Goal: Task Accomplishment & Management: Manage account settings

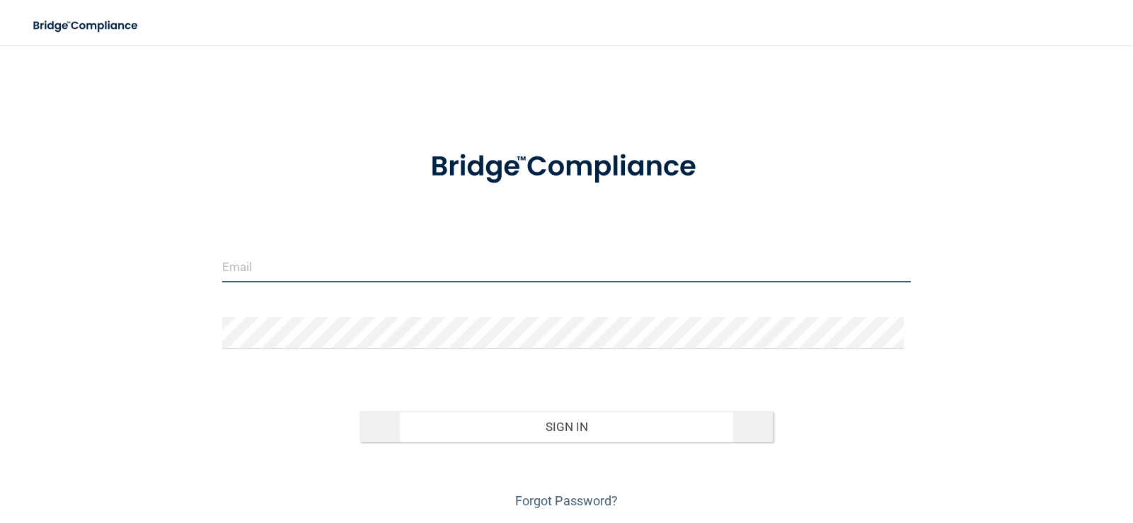
type input "[PERSON_NAME][EMAIL_ADDRESS][PERSON_NAME][DOMAIN_NAME]"
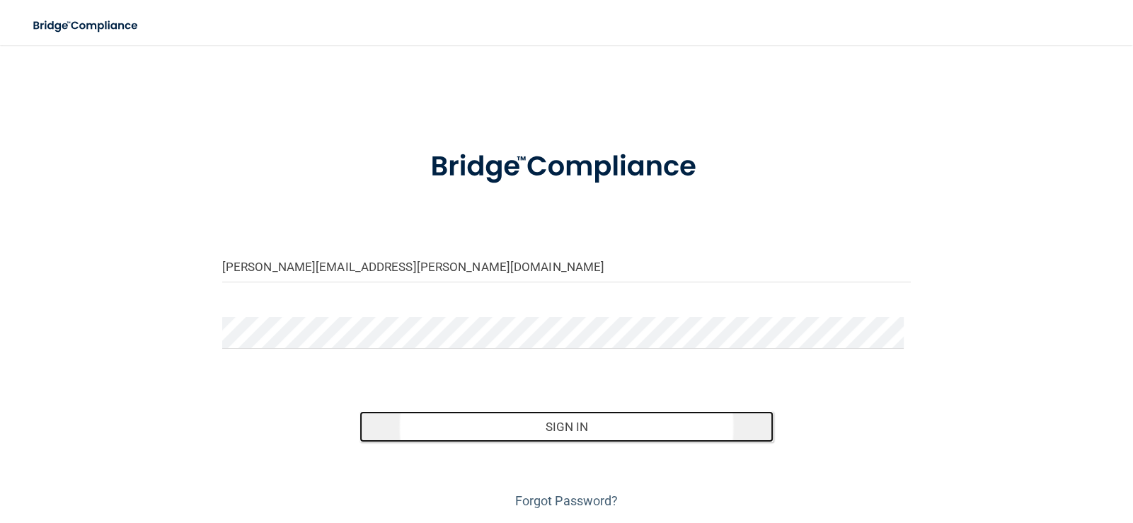
click at [560, 432] on button "Sign In" at bounding box center [565, 426] width 413 height 31
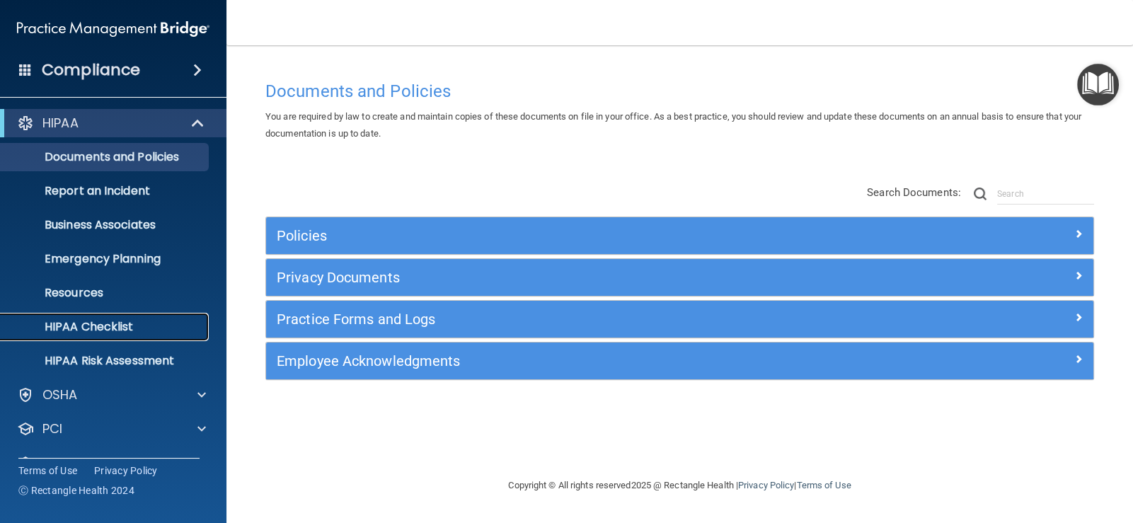
click at [88, 329] on p "HIPAA Checklist" at bounding box center [105, 327] width 193 height 14
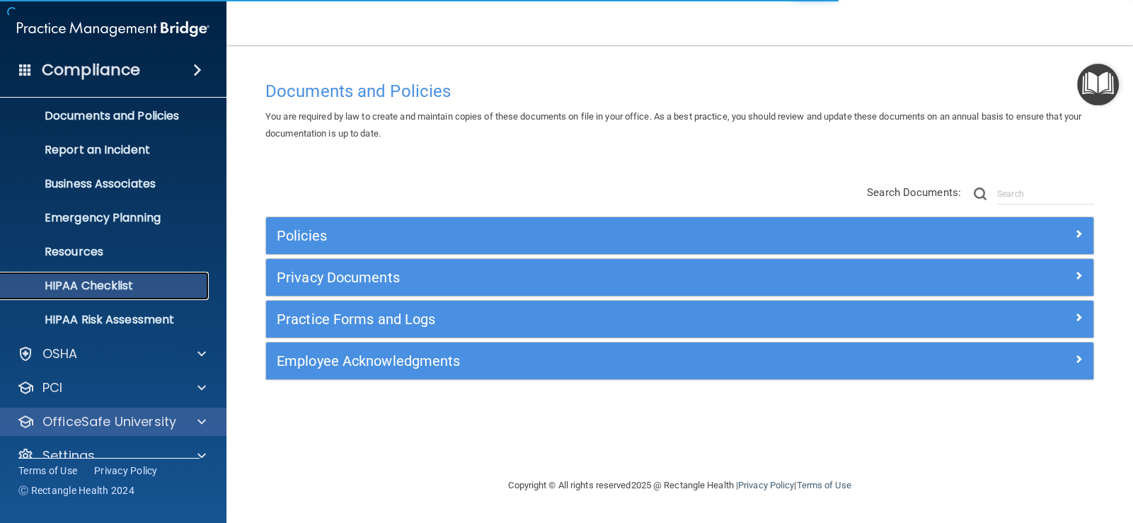
scroll to position [64, 0]
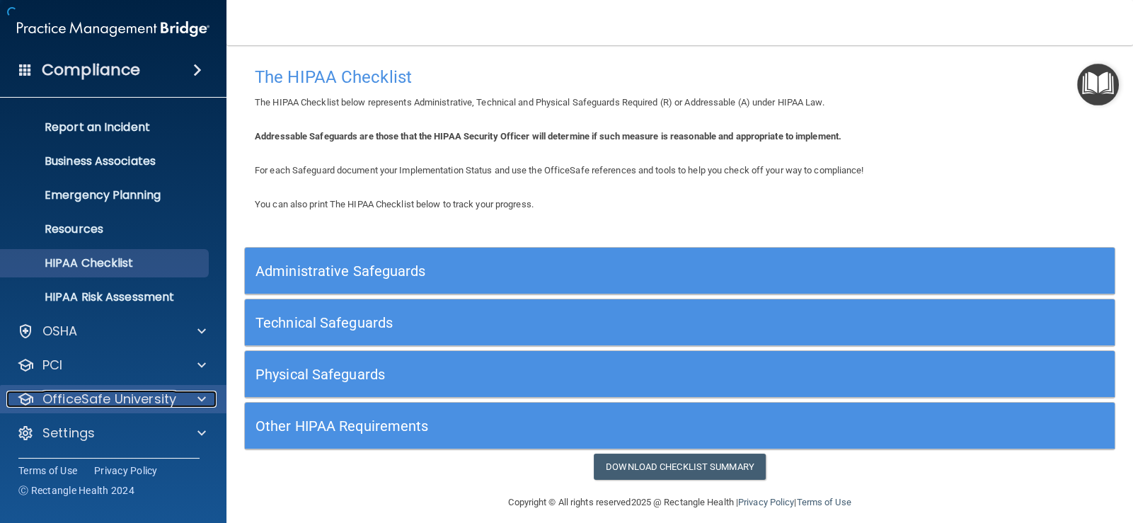
click at [101, 397] on p "OfficeSafe University" at bounding box center [109, 399] width 134 height 17
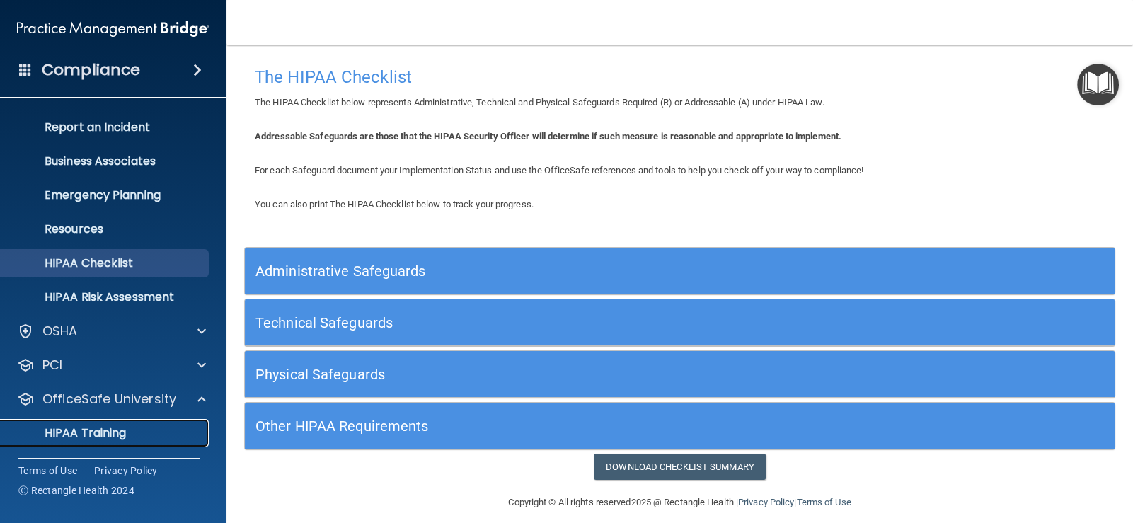
click at [113, 437] on p "HIPAA Training" at bounding box center [67, 433] width 117 height 14
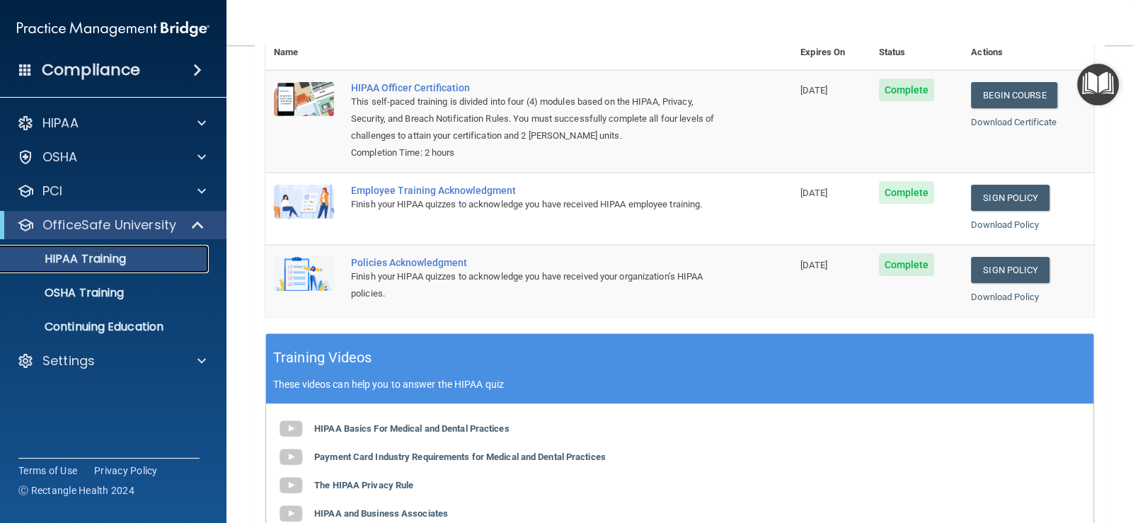
scroll to position [144, 0]
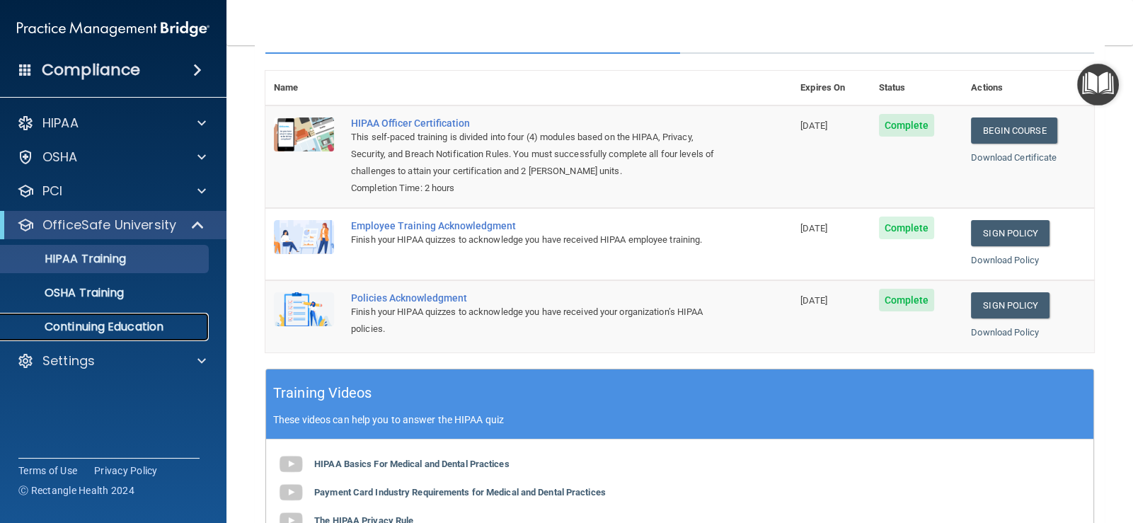
click at [131, 326] on p "Continuing Education" at bounding box center [105, 327] width 193 height 14
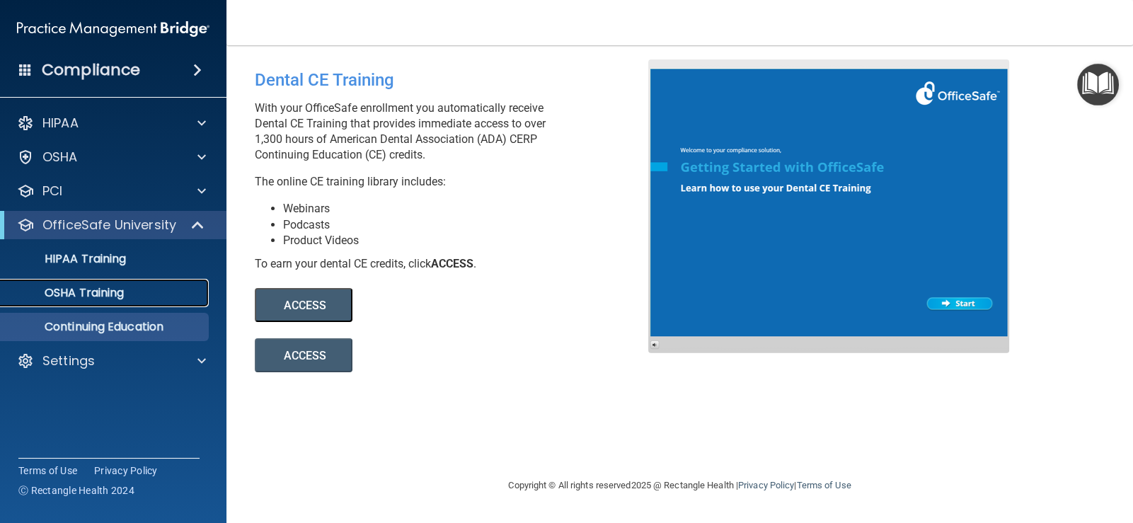
click at [102, 293] on p "OSHA Training" at bounding box center [66, 293] width 115 height 14
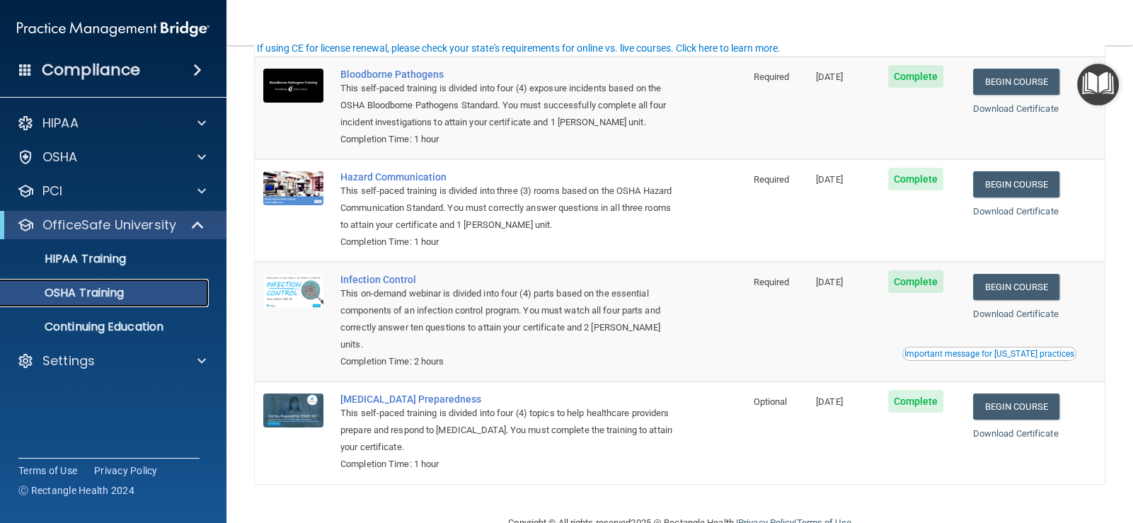
scroll to position [120, 0]
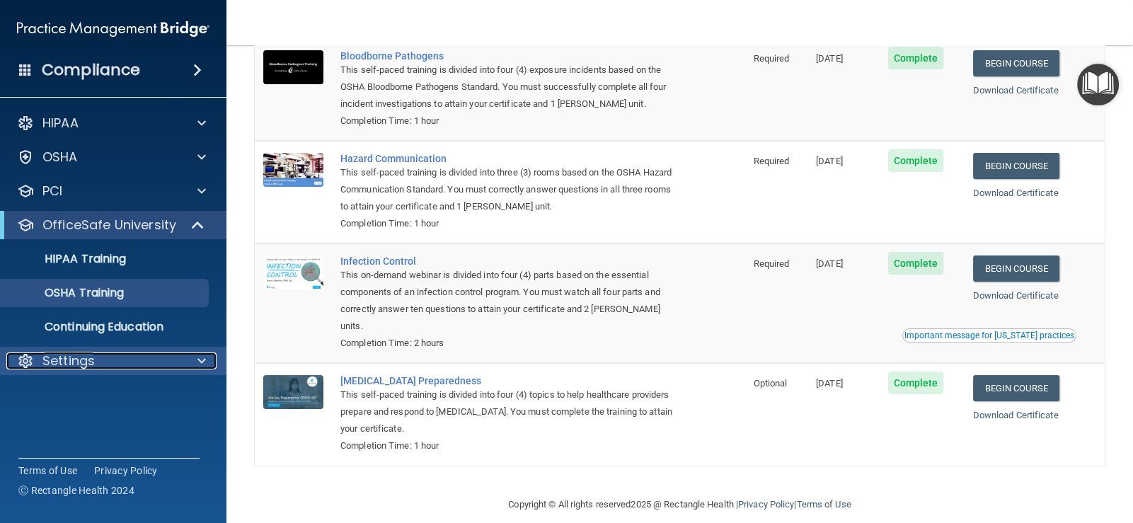
click at [59, 362] on p "Settings" at bounding box center [68, 360] width 52 height 17
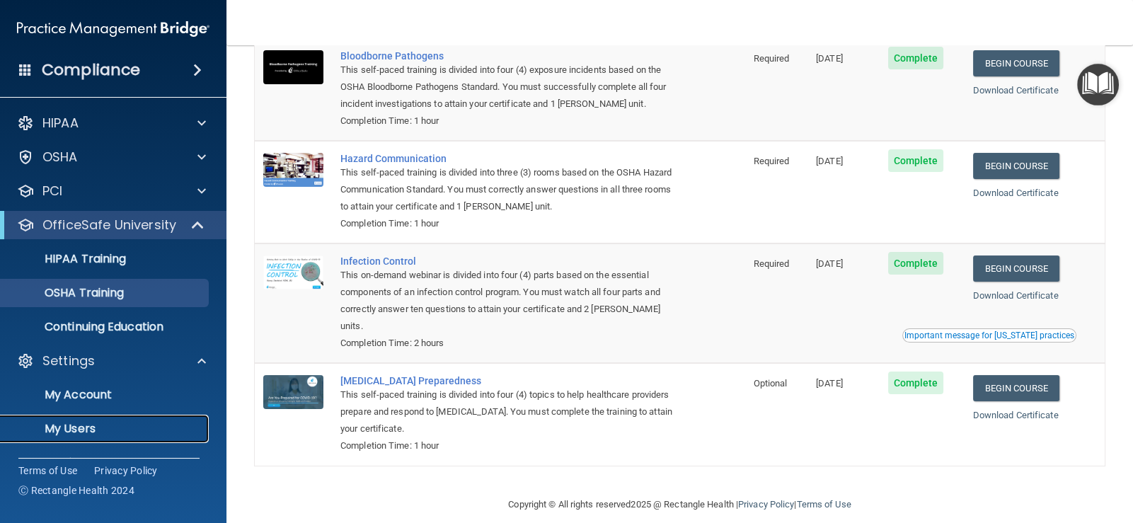
click at [61, 429] on p "My Users" at bounding box center [105, 429] width 193 height 14
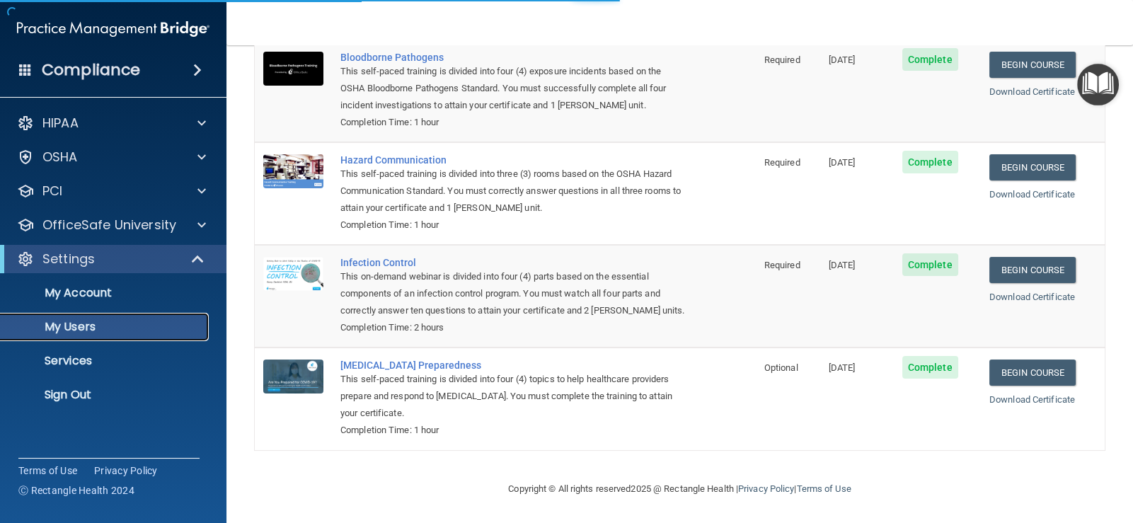
select select "20"
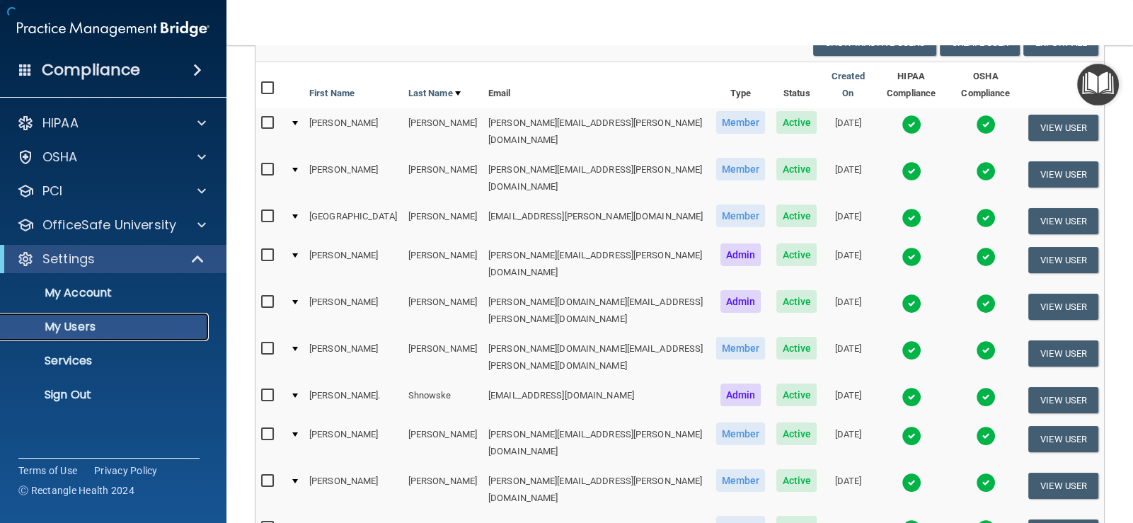
scroll to position [255, 0]
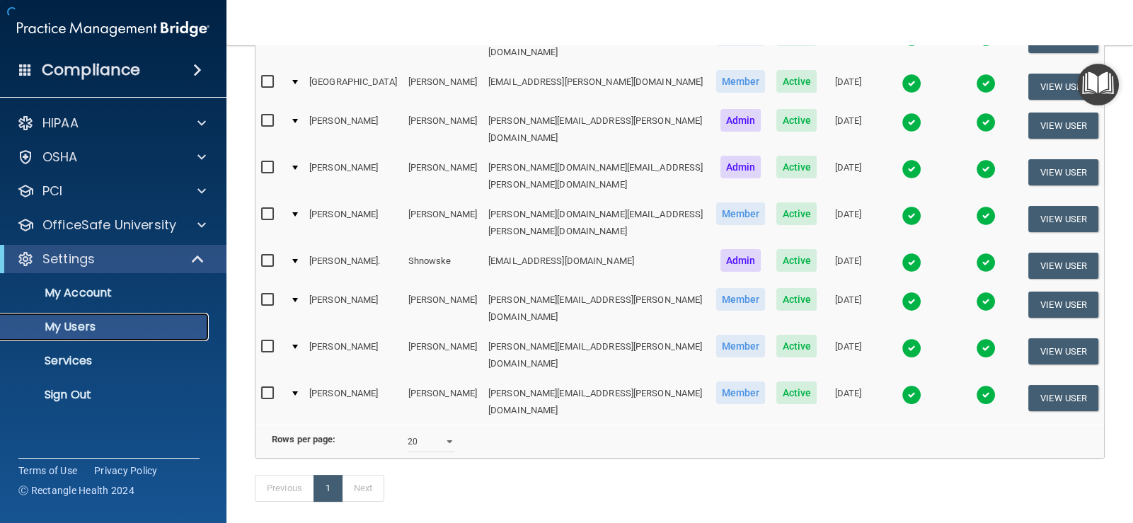
click at [91, 327] on p "My Users" at bounding box center [105, 327] width 193 height 14
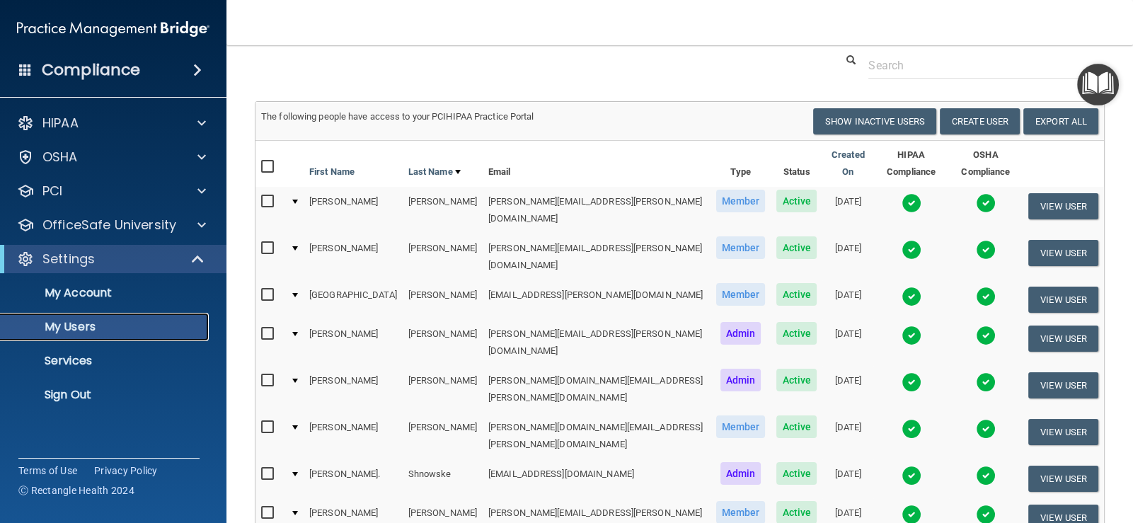
scroll to position [0, 0]
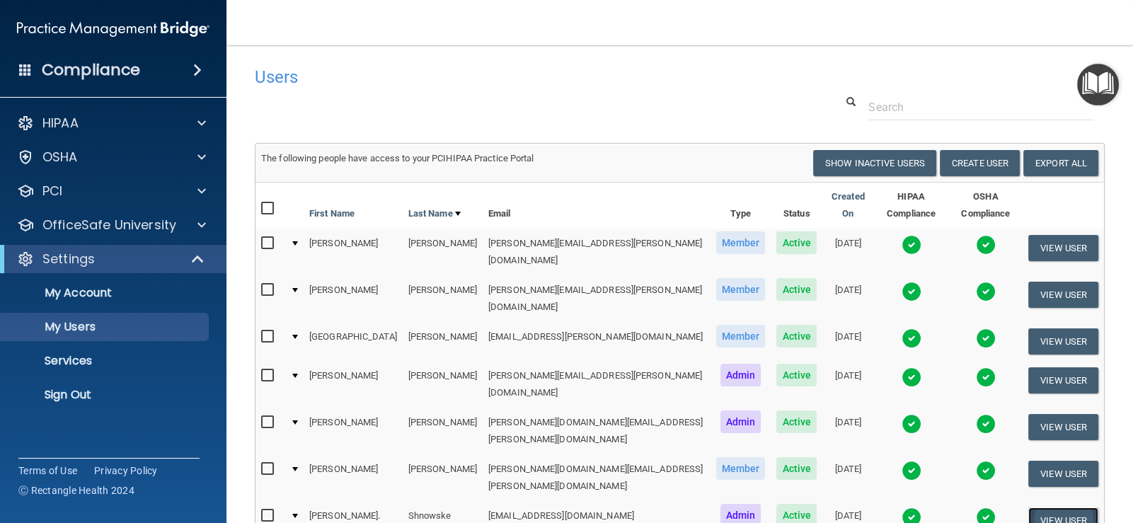
click at [1029, 507] on button "View User" at bounding box center [1063, 520] width 70 height 26
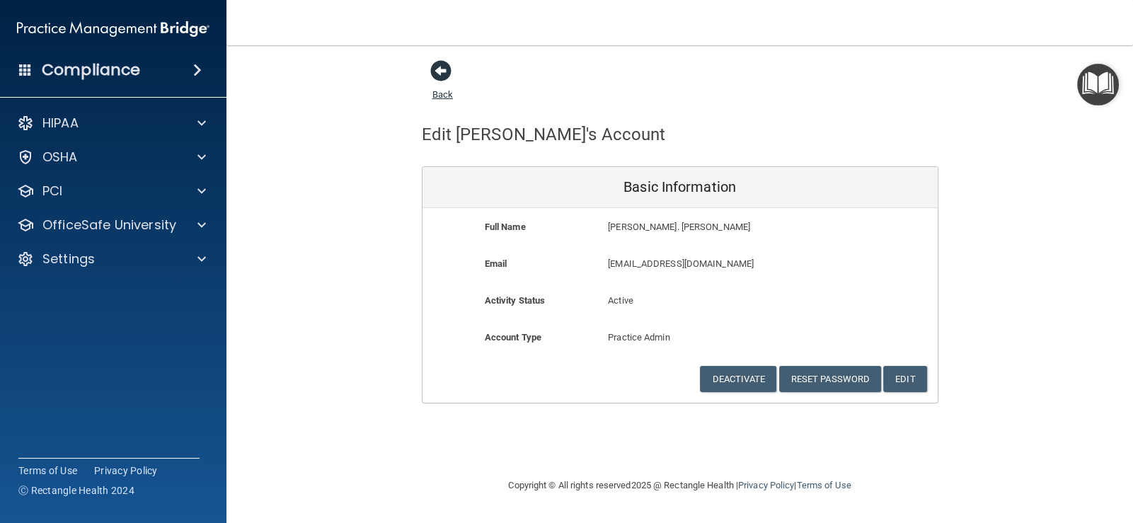
click at [443, 64] on span at bounding box center [440, 70] width 21 height 21
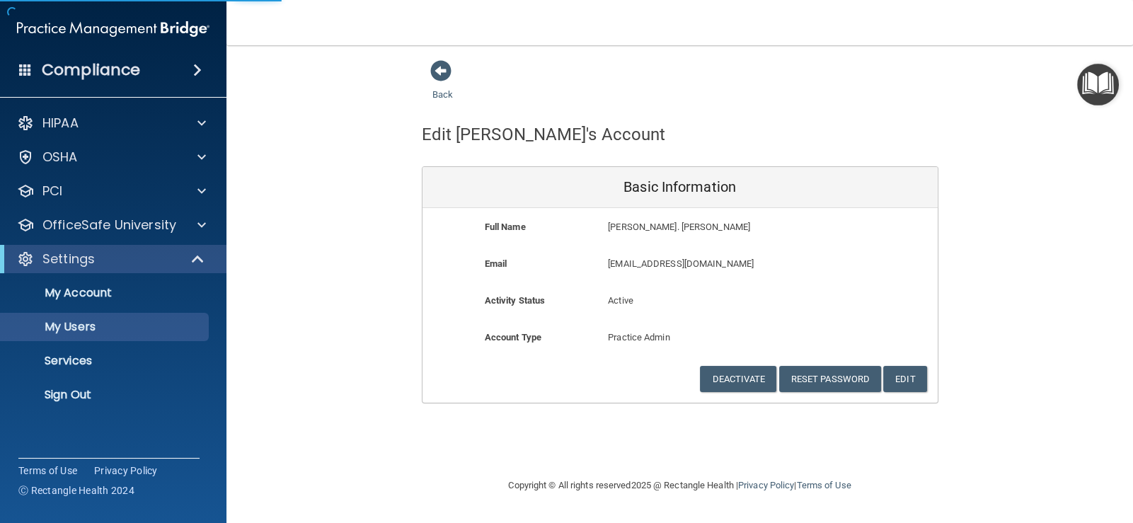
select select "20"
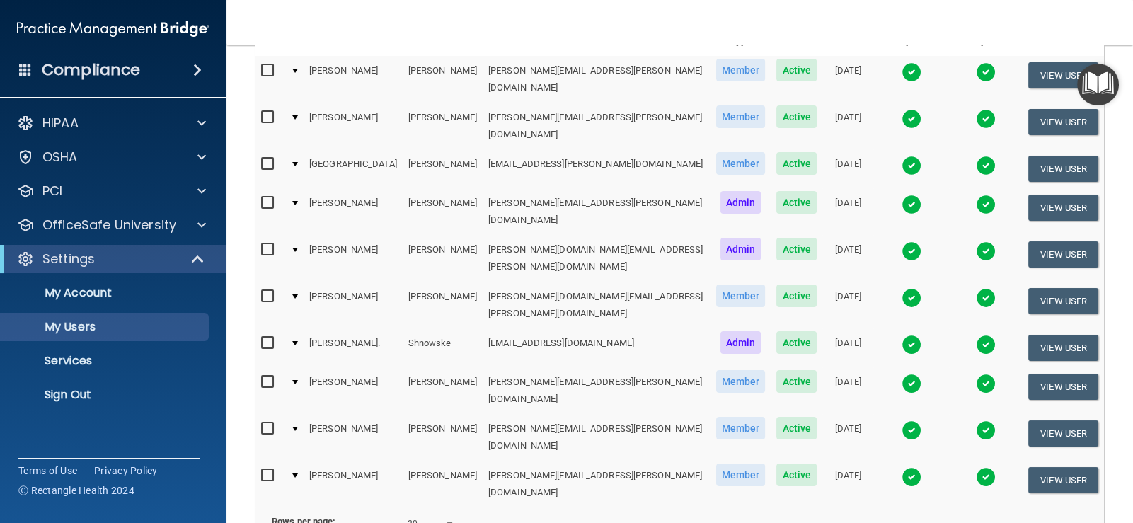
scroll to position [212, 0]
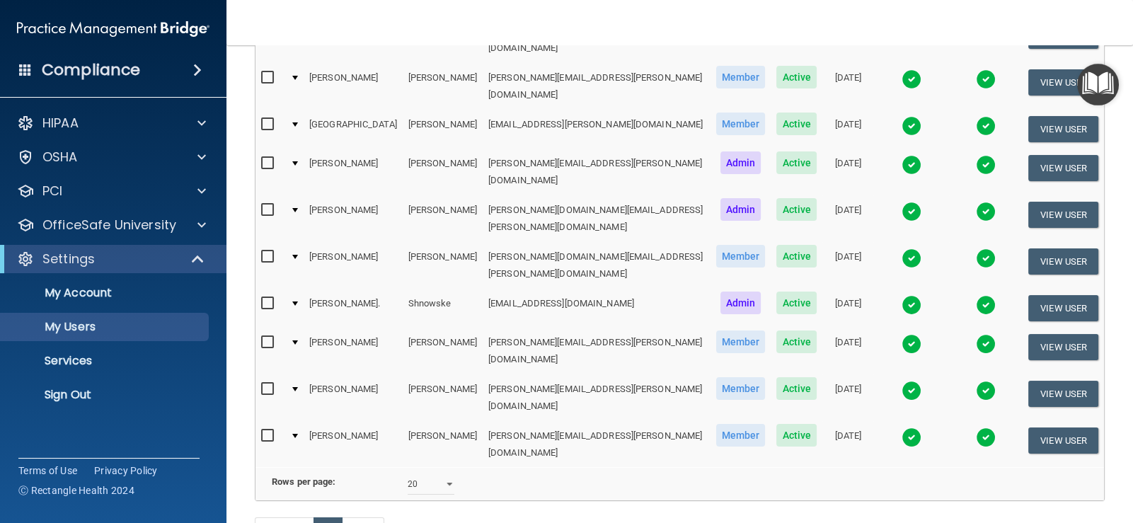
click at [264, 430] on input "checkbox" at bounding box center [269, 435] width 16 height 11
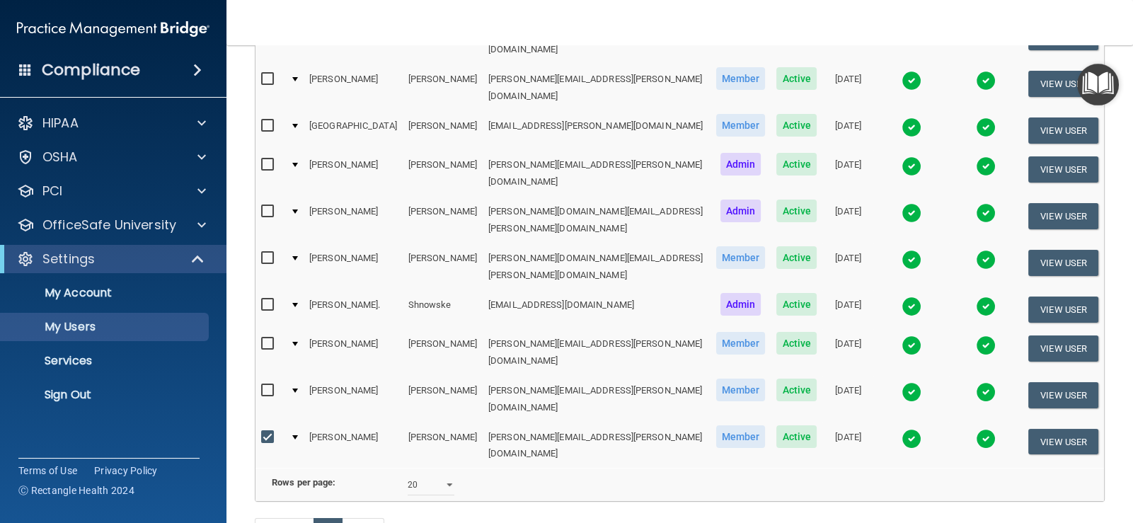
scroll to position [213, 0]
click at [264, 431] on input "checkbox" at bounding box center [269, 436] width 16 height 11
checkbox input "false"
